Goal: Information Seeking & Learning: Learn about a topic

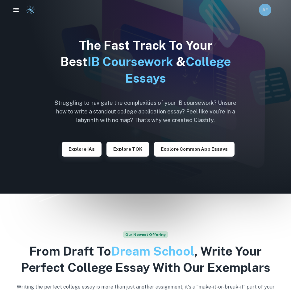
click at [268, 6] on div "AF" at bounding box center [265, 10] width 12 height 12
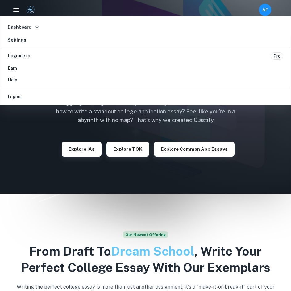
click at [252, 121] on div at bounding box center [145, 145] width 291 height 291
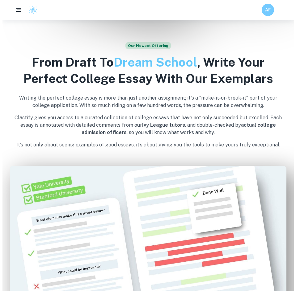
scroll to position [278, 0]
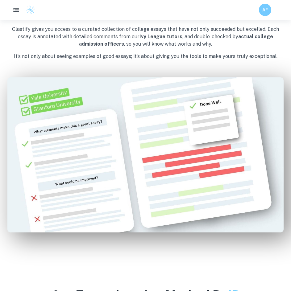
click at [19, 9] on icon "button" at bounding box center [16, 10] width 8 height 8
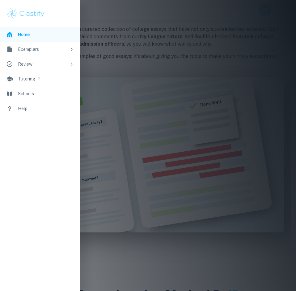
click at [44, 48] on div "Exemplars" at bounding box center [42, 49] width 49 height 7
click at [50, 63] on div "IAs" at bounding box center [49, 64] width 50 height 7
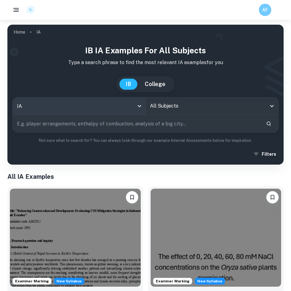
click at [90, 108] on body "We value your privacy We use cookies to enhance your browsing experience, serve…" at bounding box center [145, 165] width 291 height 291
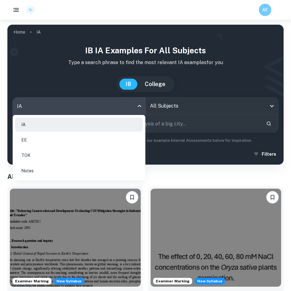
click at [176, 107] on div at bounding box center [145, 145] width 291 height 291
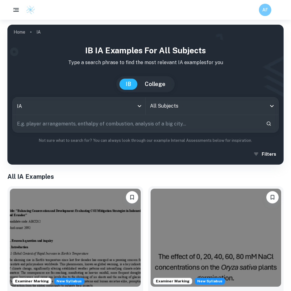
drag, startPoint x: 179, startPoint y: 106, endPoint x: 202, endPoint y: 111, distance: 23.1
click at [183, 107] on input "All Subjects" at bounding box center [207, 106] width 118 height 12
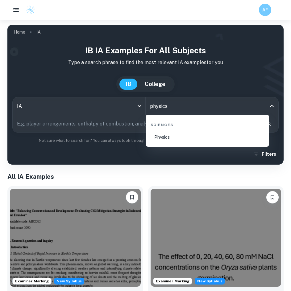
click at [165, 141] on li "Physics" at bounding box center [207, 137] width 119 height 14
type input "Physics"
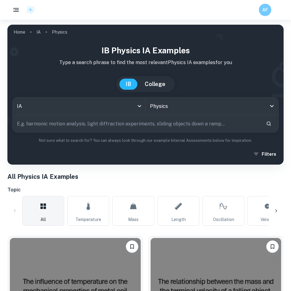
scroll to position [62, 0]
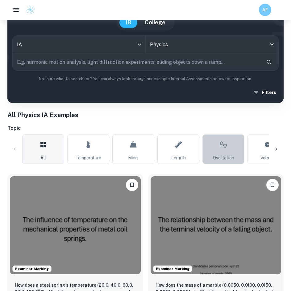
click at [217, 154] on link "Oscillation" at bounding box center [224, 150] width 42 height 30
type input "Oscillation"
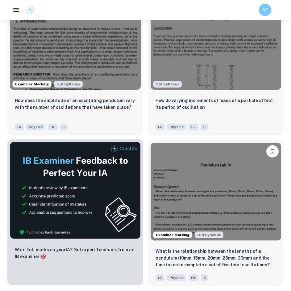
scroll to position [247, 0]
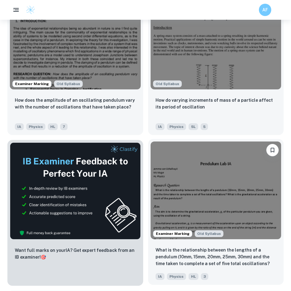
click at [211, 186] on img at bounding box center [216, 191] width 131 height 98
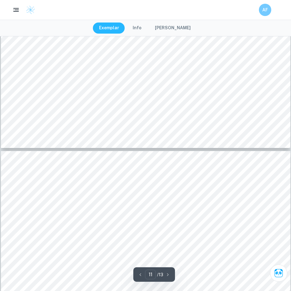
scroll to position [1767, 0]
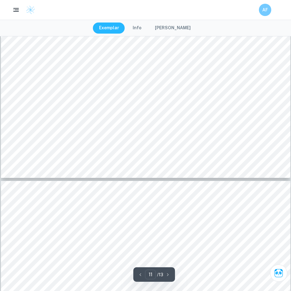
type input "5"
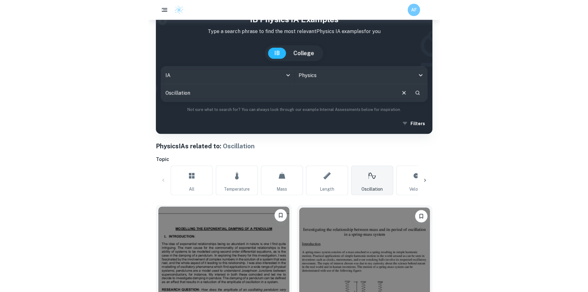
scroll to position [31, 0]
